Goal: Task Accomplishment & Management: Manage account settings

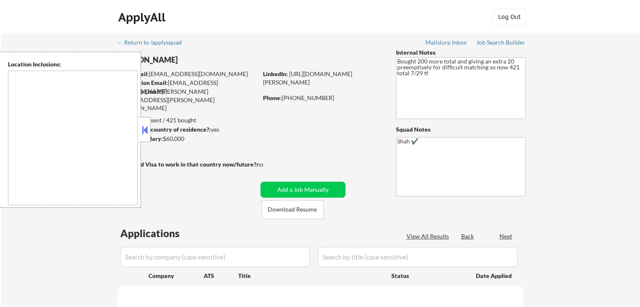
type textarea "[GEOGRAPHIC_DATA], [GEOGRAPHIC_DATA] [GEOGRAPHIC_DATA], [GEOGRAPHIC_DATA] [GEOG…"
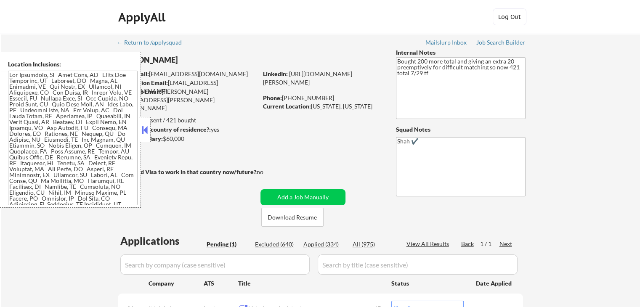
click at [141, 133] on button at bounding box center [144, 130] width 9 height 13
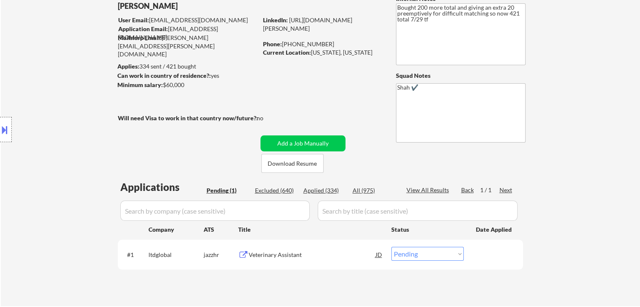
scroll to position [84, 0]
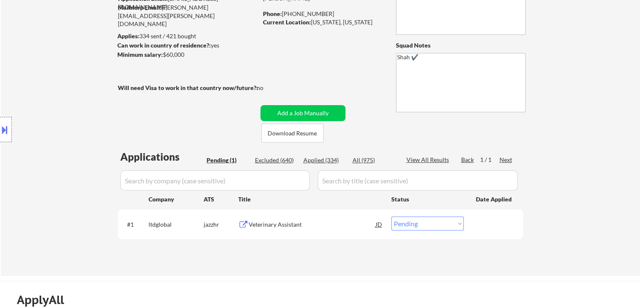
click at [586, 123] on div "← Return to /applysquad Mailslurp Inbox Job Search Builder [PERSON_NAME] User E…" at bounding box center [321, 112] width 640 height 327
click at [68, 57] on div "Location Inclusions:" at bounding box center [75, 130] width 151 height 156
click at [66, 57] on div "Location Inclusions:" at bounding box center [75, 130] width 151 height 156
click at [65, 56] on div "Location Inclusions:" at bounding box center [75, 130] width 151 height 156
click at [65, 54] on div "Location Inclusions:" at bounding box center [75, 130] width 151 height 156
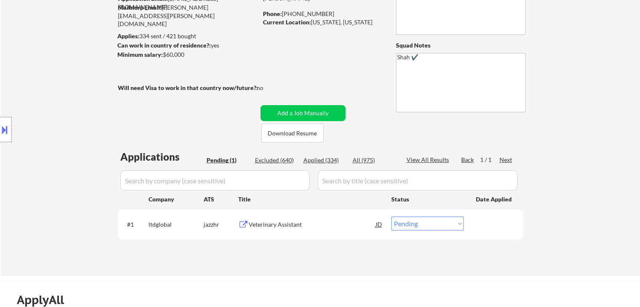
click at [65, 54] on div "Location Inclusions:" at bounding box center [75, 130] width 151 height 156
click at [66, 55] on div "Location Inclusions:" at bounding box center [75, 130] width 151 height 156
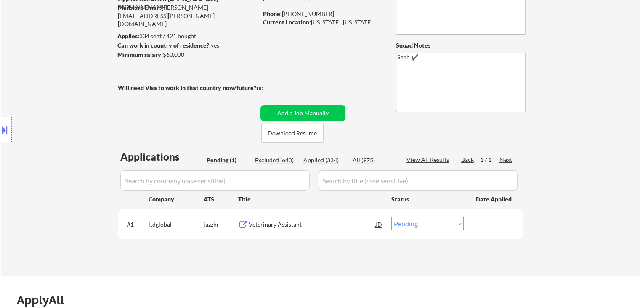
click at [67, 55] on div "Location Inclusions:" at bounding box center [75, 130] width 151 height 156
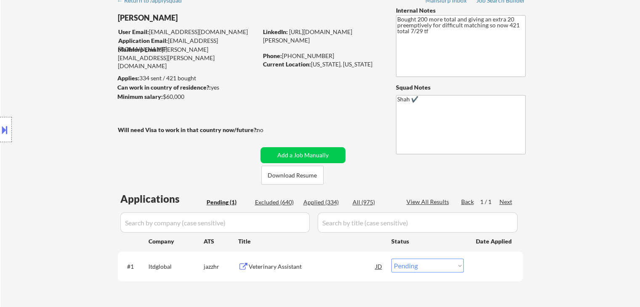
click at [66, 59] on div "Location Inclusions:" at bounding box center [75, 130] width 151 height 156
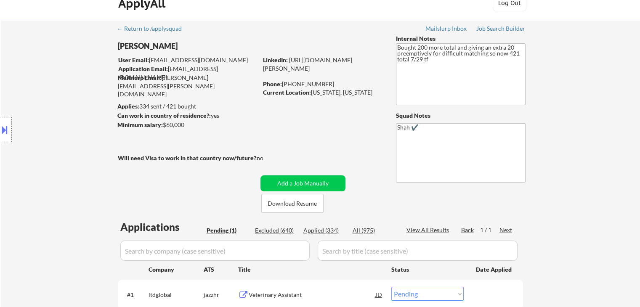
scroll to position [0, 0]
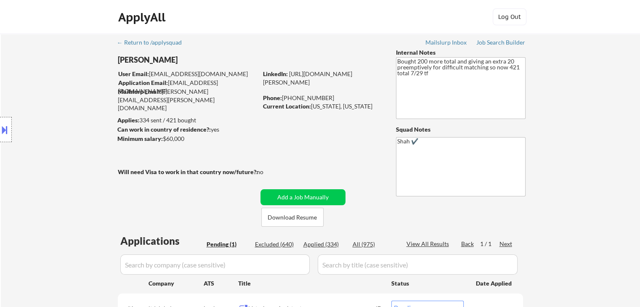
click at [72, 64] on div "Location Inclusions:" at bounding box center [75, 130] width 151 height 156
click at [79, 64] on div "Location Inclusions:" at bounding box center [75, 130] width 151 height 156
drag, startPoint x: 197, startPoint y: 118, endPoint x: 144, endPoint y: 122, distance: 52.3
click at [146, 122] on body "← Return to /applysquad Mailslurp Inbox Job Search Builder [PERSON_NAME] User E…" at bounding box center [320, 153] width 640 height 307
click at [72, 127] on div "Location Inclusions:" at bounding box center [75, 130] width 151 height 156
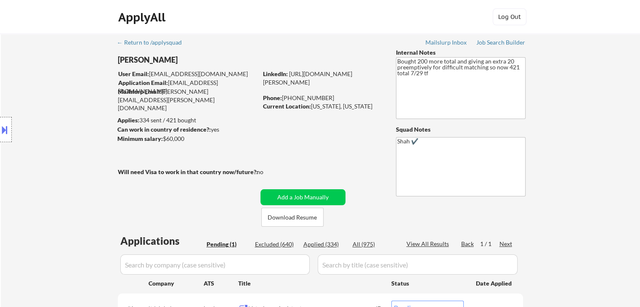
scroll to position [84, 0]
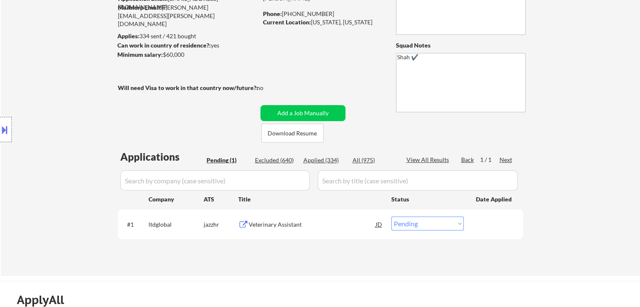
click at [61, 104] on div "Location Inclusions:" at bounding box center [75, 130] width 151 height 156
click at [136, 87] on div "Location Inclusions:" at bounding box center [75, 130] width 151 height 156
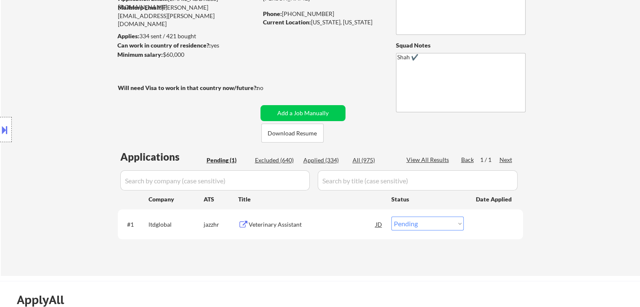
scroll to position [42, 0]
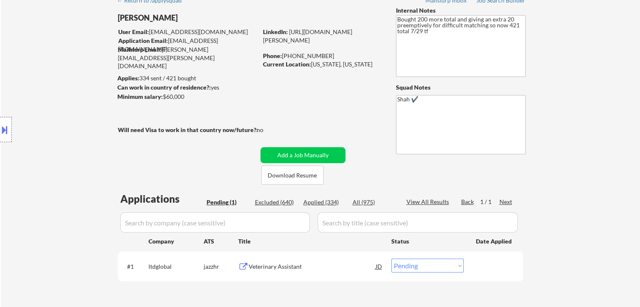
click at [106, 81] on div "Location Inclusions:" at bounding box center [75, 130] width 151 height 156
click at [103, 82] on div "Location Inclusions:" at bounding box center [75, 130] width 151 height 156
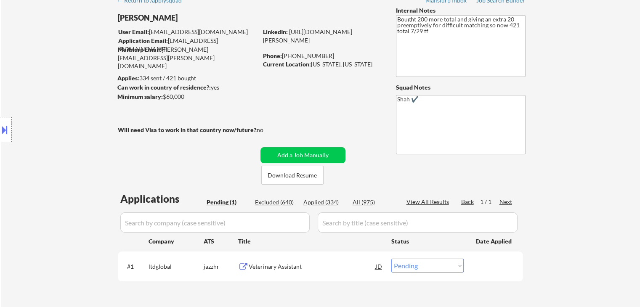
click at [103, 82] on div "Location Inclusions:" at bounding box center [75, 130] width 151 height 156
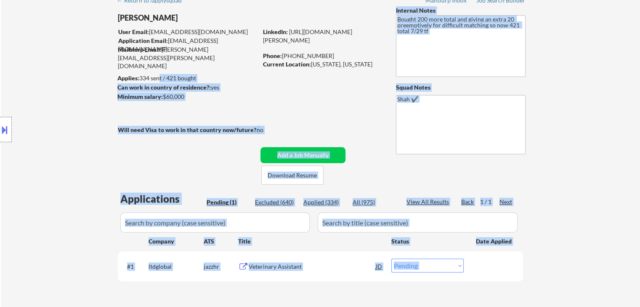
drag, startPoint x: 133, startPoint y: 78, endPoint x: 165, endPoint y: 85, distance: 32.8
click at [157, 74] on body "← Return to /applysquad Mailslurp Inbox Job Search Builder [PERSON_NAME] User E…" at bounding box center [320, 111] width 640 height 307
click at [165, 86] on strong "Can work in country of residence?:" at bounding box center [163, 87] width 93 height 7
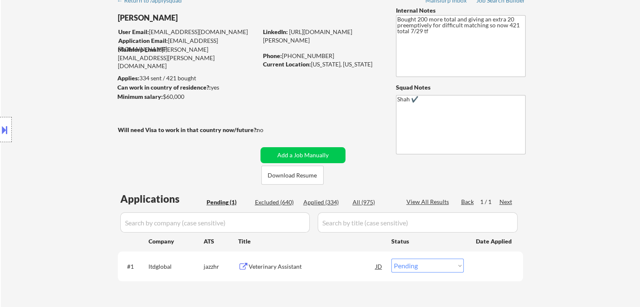
click at [56, 105] on div "Location Inclusions:" at bounding box center [75, 130] width 151 height 156
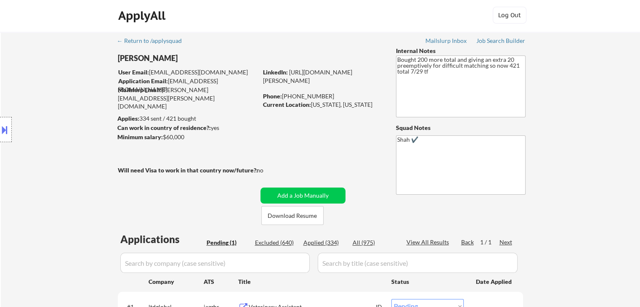
scroll to position [0, 0]
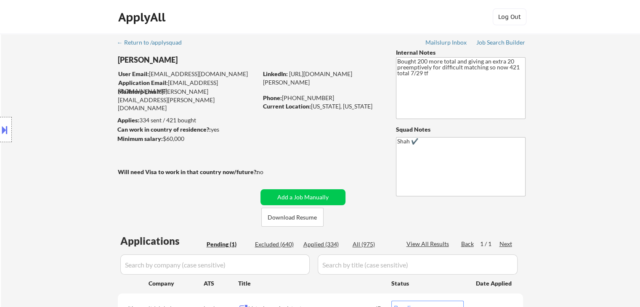
click at [44, 93] on div "Location Inclusions:" at bounding box center [75, 130] width 151 height 156
click at [45, 92] on div "Location Inclusions:" at bounding box center [75, 130] width 151 height 156
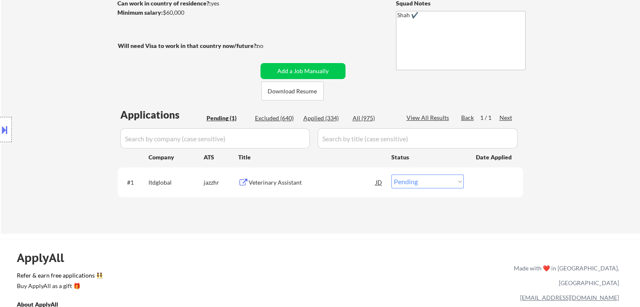
click at [276, 182] on div "Veterinary Assistant" at bounding box center [312, 183] width 127 height 8
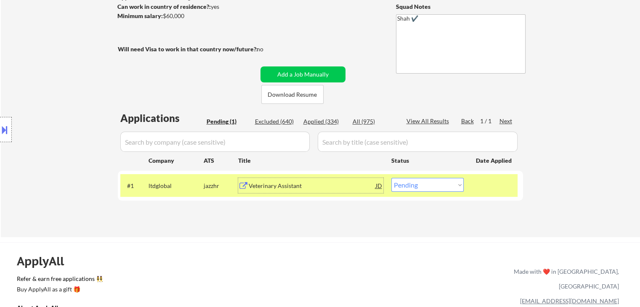
scroll to position [0, 0]
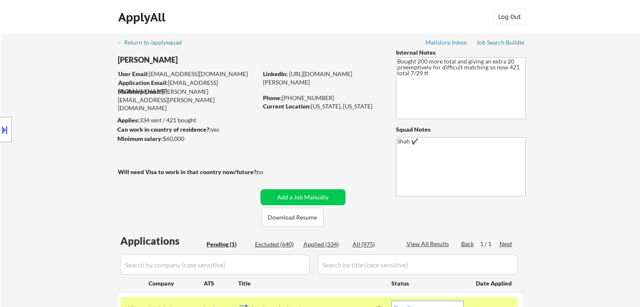
click at [274, 241] on div "Excluded (640)" at bounding box center [276, 244] width 42 height 8
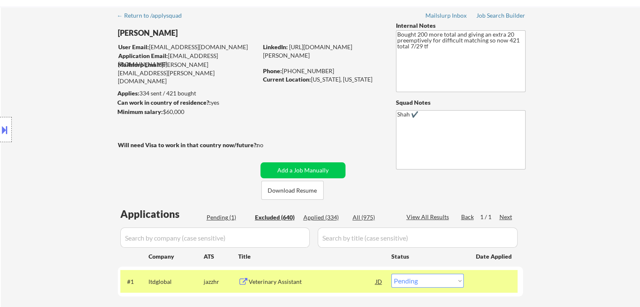
scroll to position [42, 0]
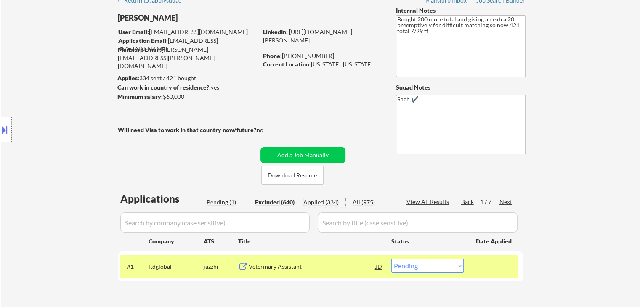
click at [319, 202] on div "Applied (334)" at bounding box center [325, 202] width 42 height 8
select select ""applied""
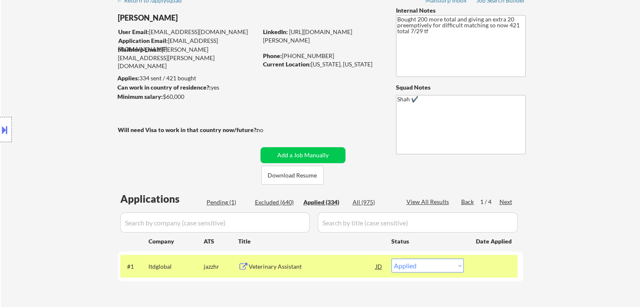
select select ""applied""
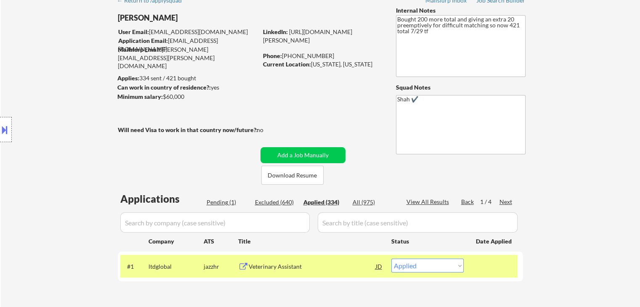
select select ""applied""
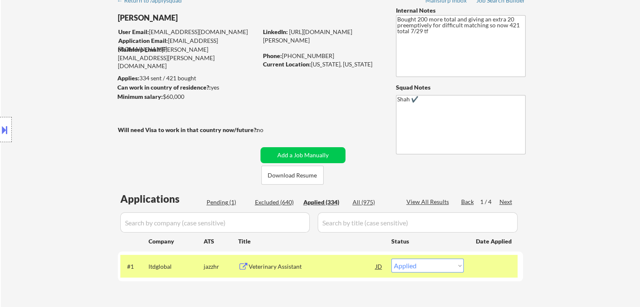
select select ""applied""
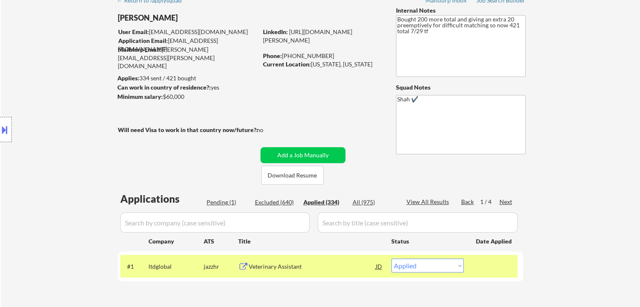
select select ""applied""
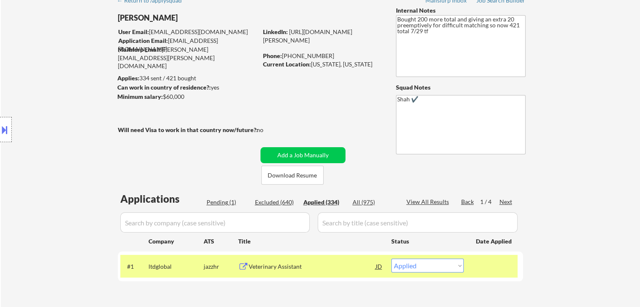
select select ""applied""
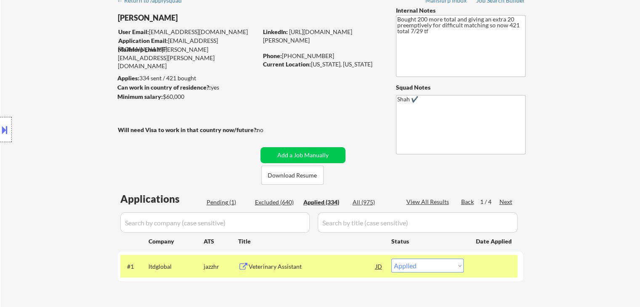
select select ""applied""
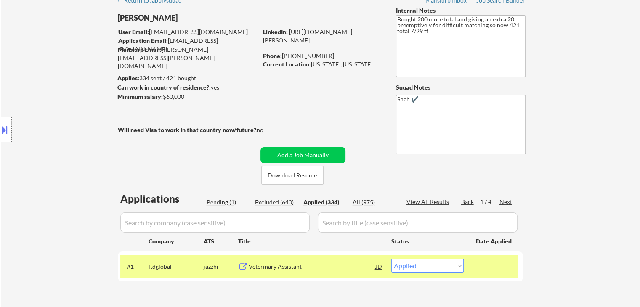
select select ""applied""
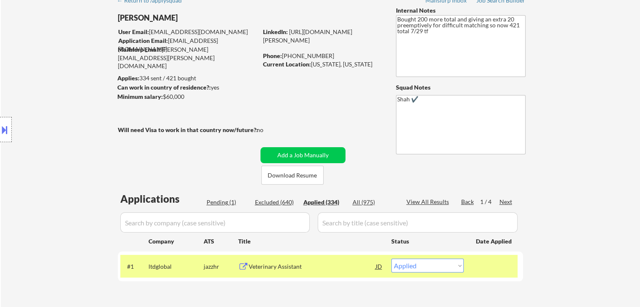
select select ""applied""
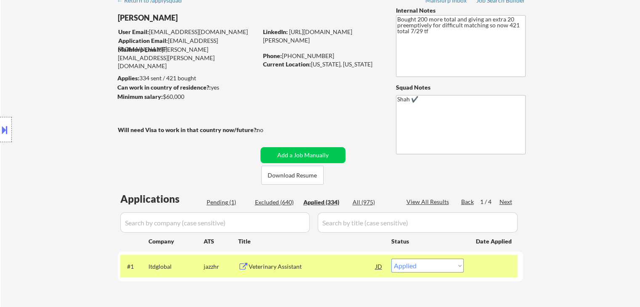
select select ""applied""
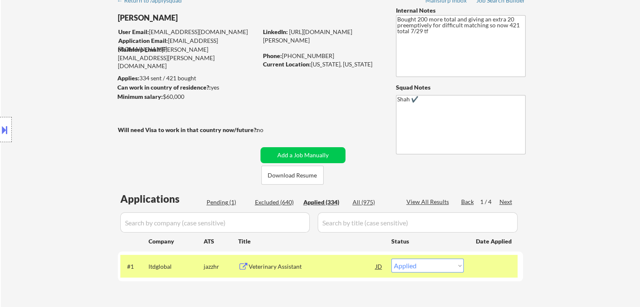
select select ""applied""
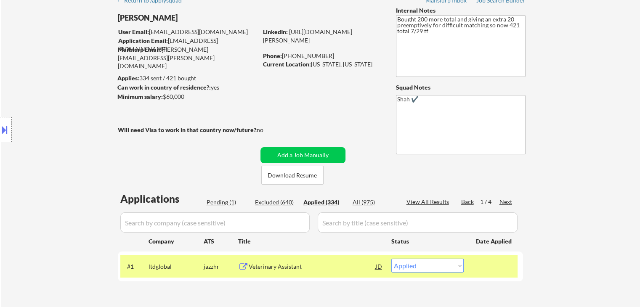
select select ""applied""
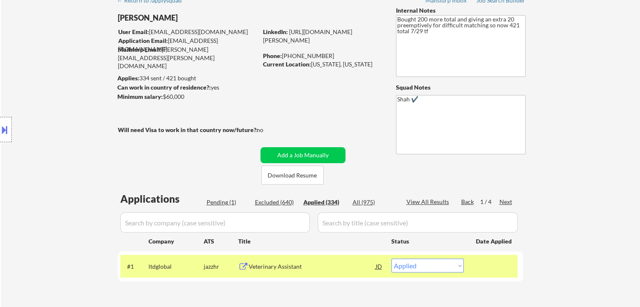
select select ""applied""
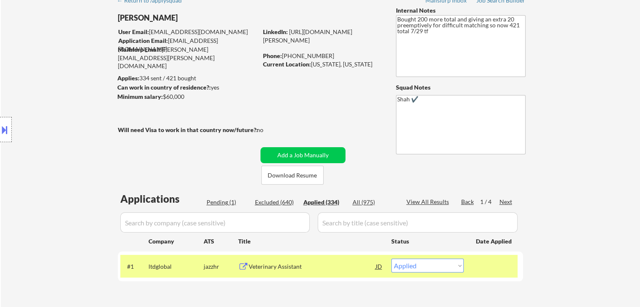
select select ""applied""
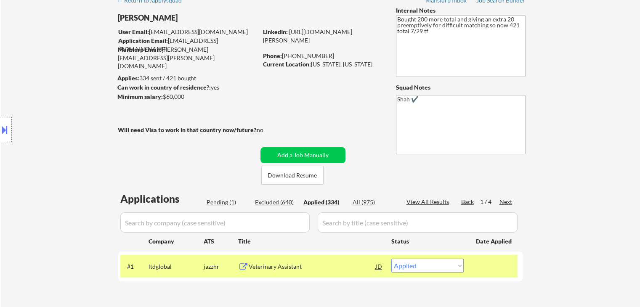
select select ""applied""
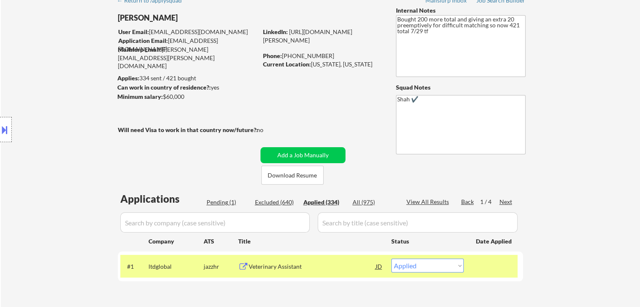
select select ""applied""
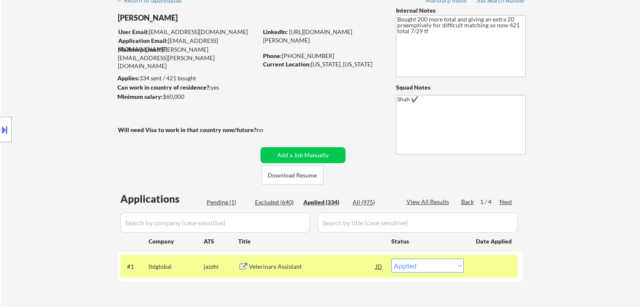
select select ""applied""
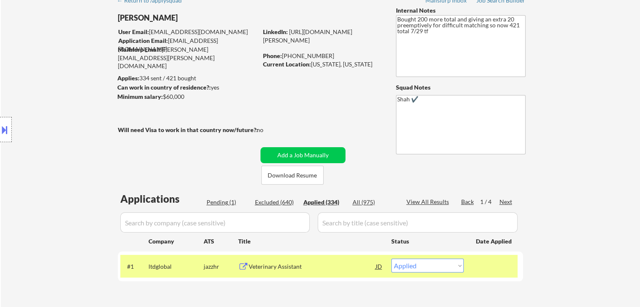
select select ""applied""
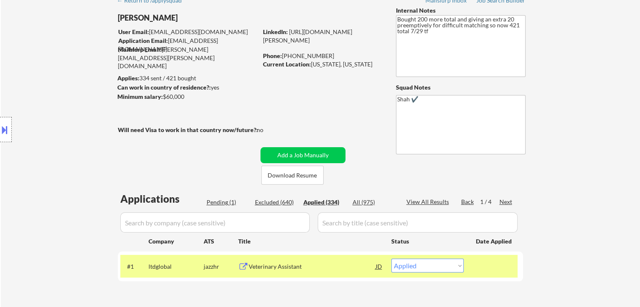
select select ""applied""
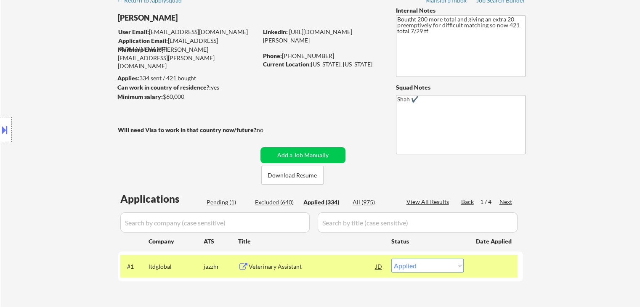
select select ""applied""
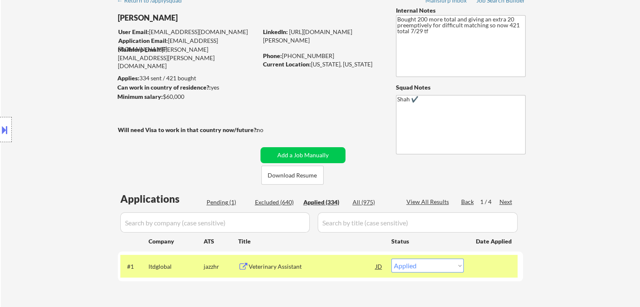
select select ""applied""
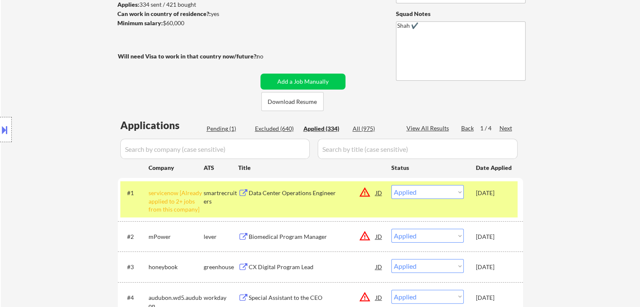
scroll to position [126, 0]
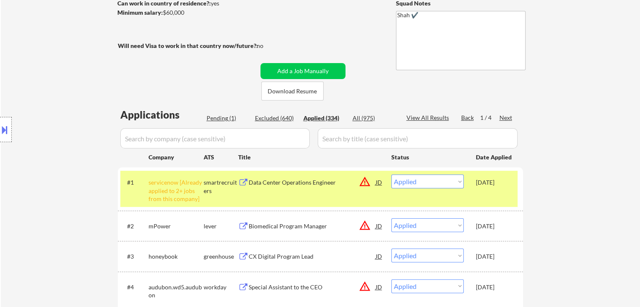
drag, startPoint x: 218, startPoint y: 115, endPoint x: 130, endPoint y: 93, distance: 91.3
click at [218, 115] on div "Pending (1)" at bounding box center [228, 118] width 42 height 8
select select ""pending""
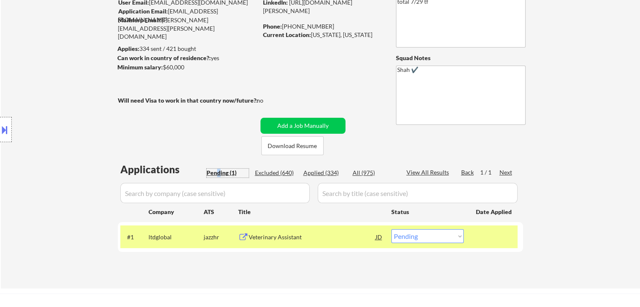
scroll to position [42, 0]
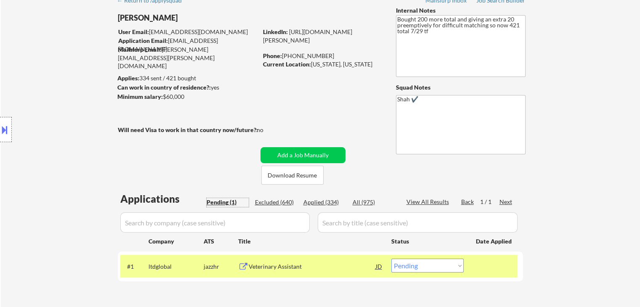
click at [40, 117] on div "Location Inclusions:" at bounding box center [75, 130] width 151 height 156
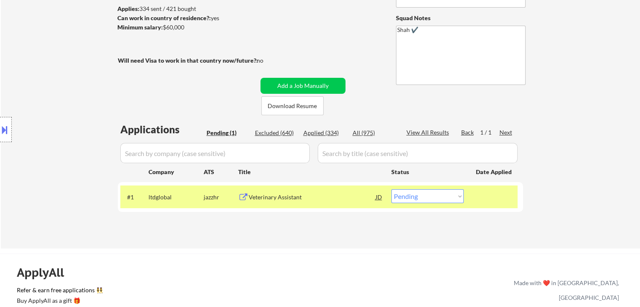
scroll to position [126, 0]
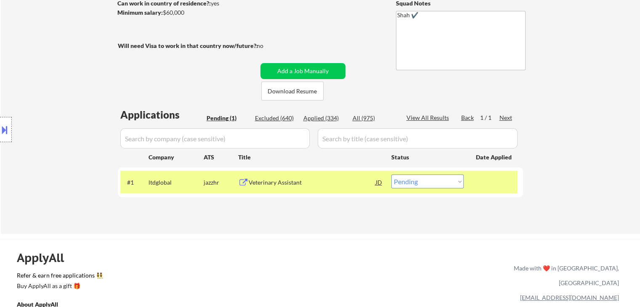
click at [589, 171] on div "← Return to /applysquad Mailslurp Inbox Job Search Builder [PERSON_NAME] User E…" at bounding box center [321, 70] width 640 height 327
